Goal: Task Accomplishment & Management: Manage account settings

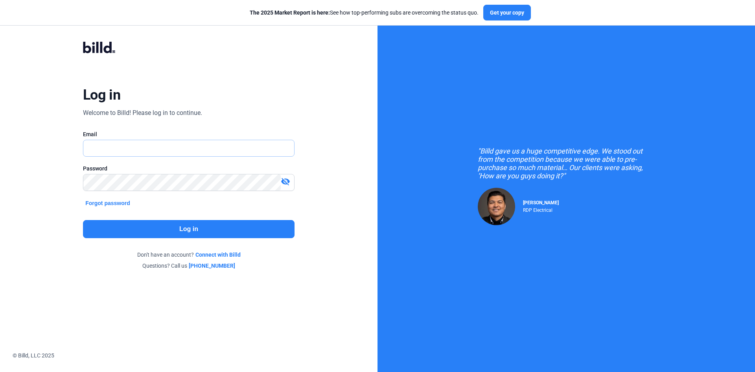
type input "[EMAIL_ADDRESS][DOMAIN_NAME]"
click at [186, 227] on button "Log in" at bounding box center [189, 229] width 212 height 18
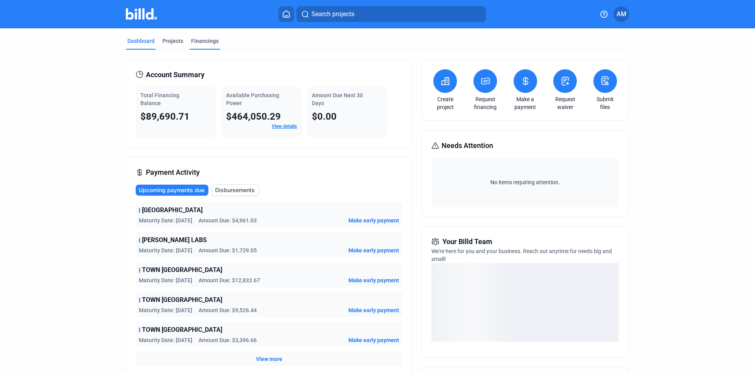
click at [200, 39] on div "Financings" at bounding box center [205, 41] width 28 height 8
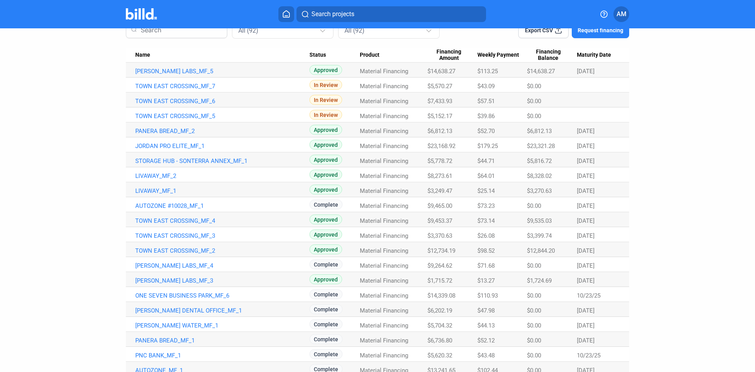
scroll to position [83, 0]
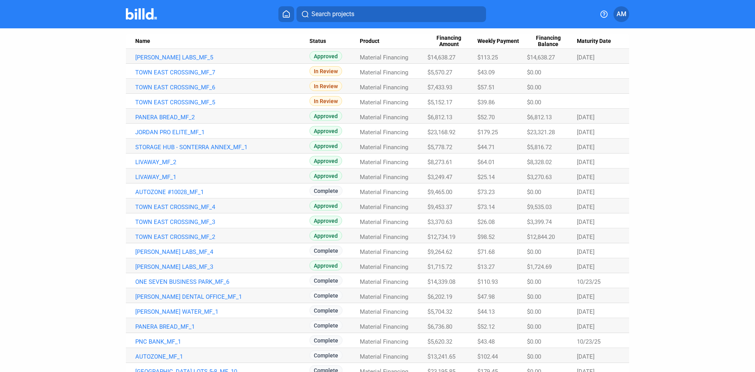
click at [626, 15] on span "AM" at bounding box center [622, 13] width 10 height 9
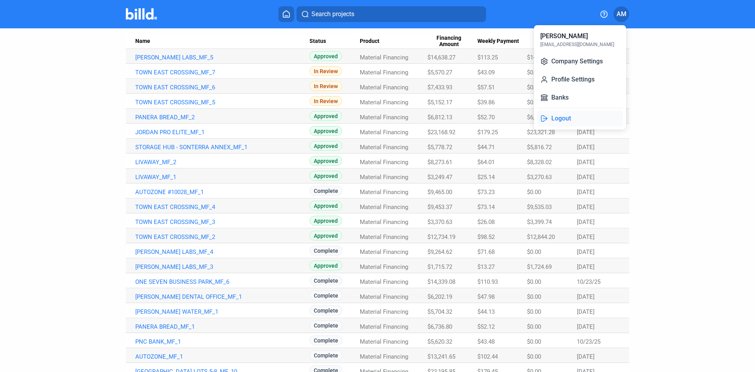
click at [574, 120] on button "Logout" at bounding box center [580, 119] width 86 height 16
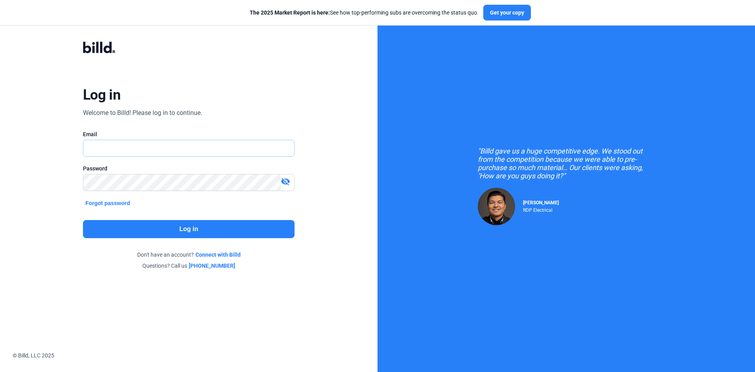
type input "[EMAIL_ADDRESS][DOMAIN_NAME]"
